Goal: Navigation & Orientation: Find specific page/section

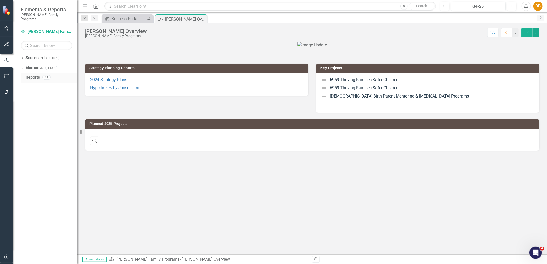
click at [23, 77] on icon "Dropdown" at bounding box center [23, 78] width 4 height 3
click at [27, 121] on div "Dropdown Project Projects 17" at bounding box center [50, 125] width 54 height 10
click at [25, 123] on icon "Dropdown" at bounding box center [25, 124] width 4 height 3
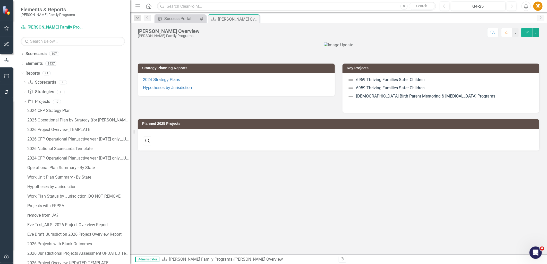
drag, startPoint x: 77, startPoint y: 115, endPoint x: 130, endPoint y: 115, distance: 52.8
click at [130, 115] on div "Resize" at bounding box center [132, 132] width 4 height 264
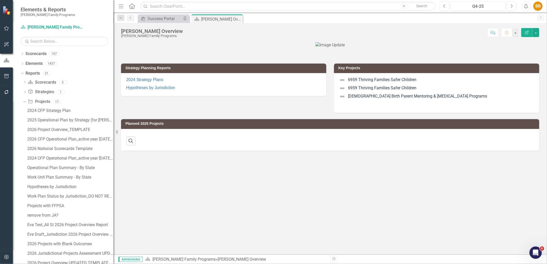
drag, startPoint x: 130, startPoint y: 96, endPoint x: 113, endPoint y: 99, distance: 17.1
click at [113, 99] on div "Resize" at bounding box center [115, 132] width 4 height 264
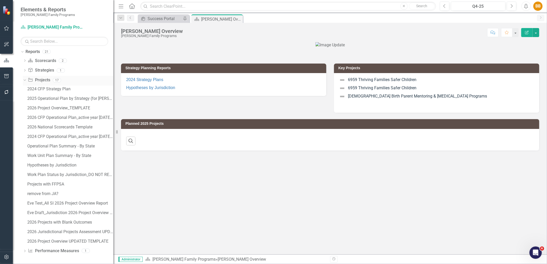
click at [44, 82] on link "Project Projects" at bounding box center [39, 80] width 22 height 6
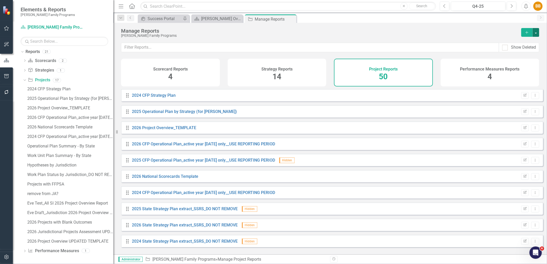
click at [536, 33] on button "button" at bounding box center [535, 32] width 7 height 9
click at [464, 38] on div "Manage Reports [PERSON_NAME] Family Programs Add" at bounding box center [329, 33] width 433 height 20
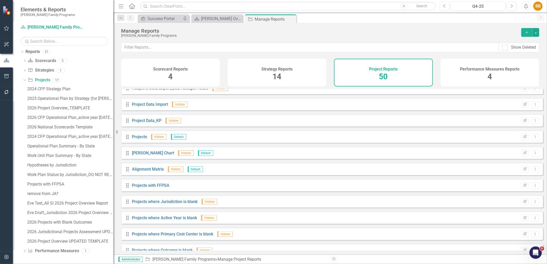
scroll to position [649, 0]
